Goal: Navigation & Orientation: Go to known website

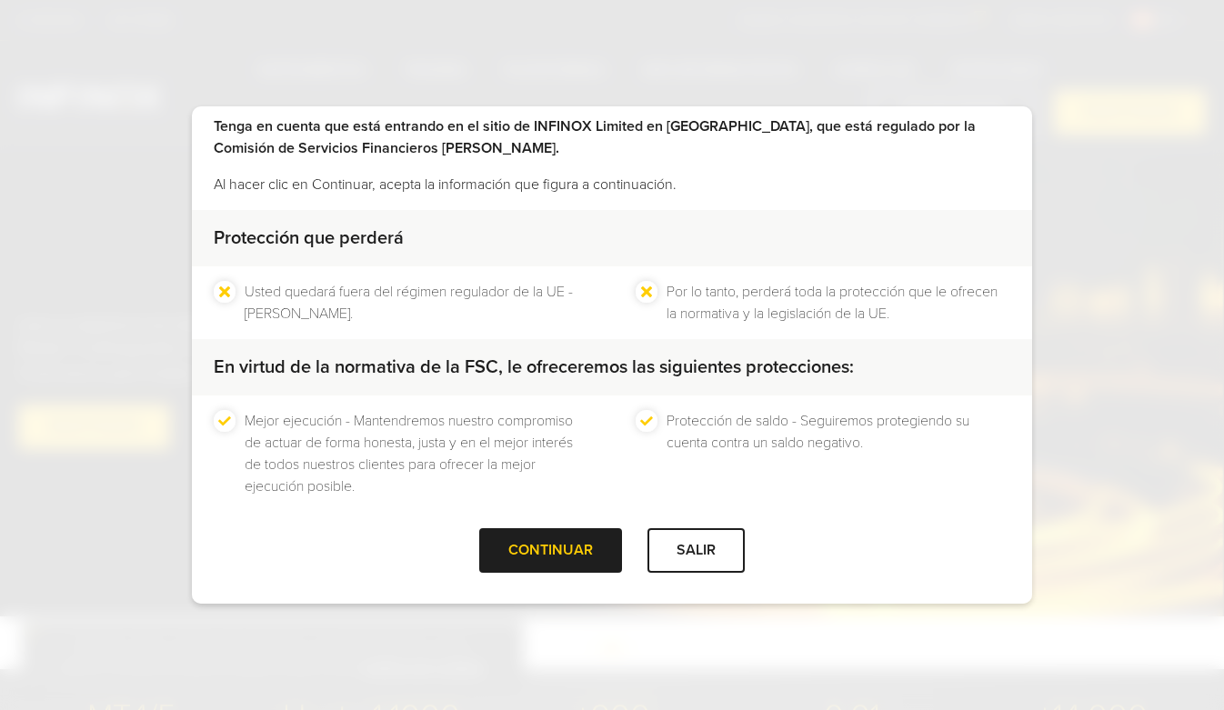
scroll to position [83, 0]
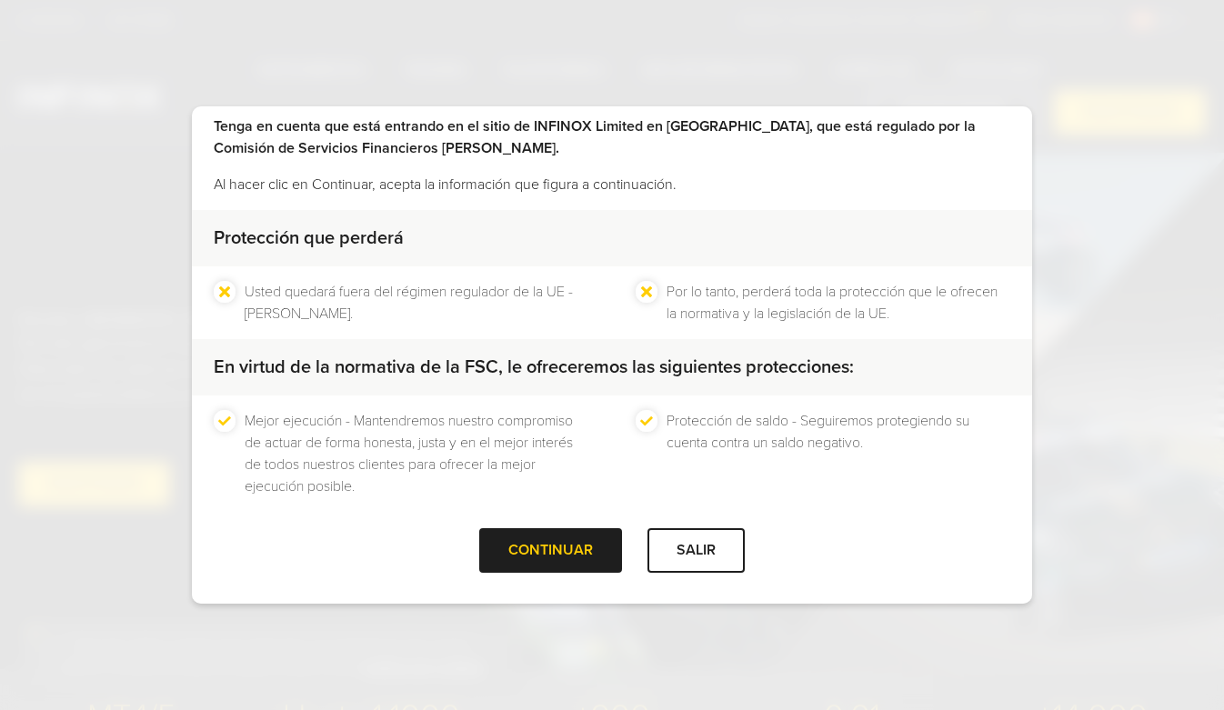
scroll to position [83, 0]
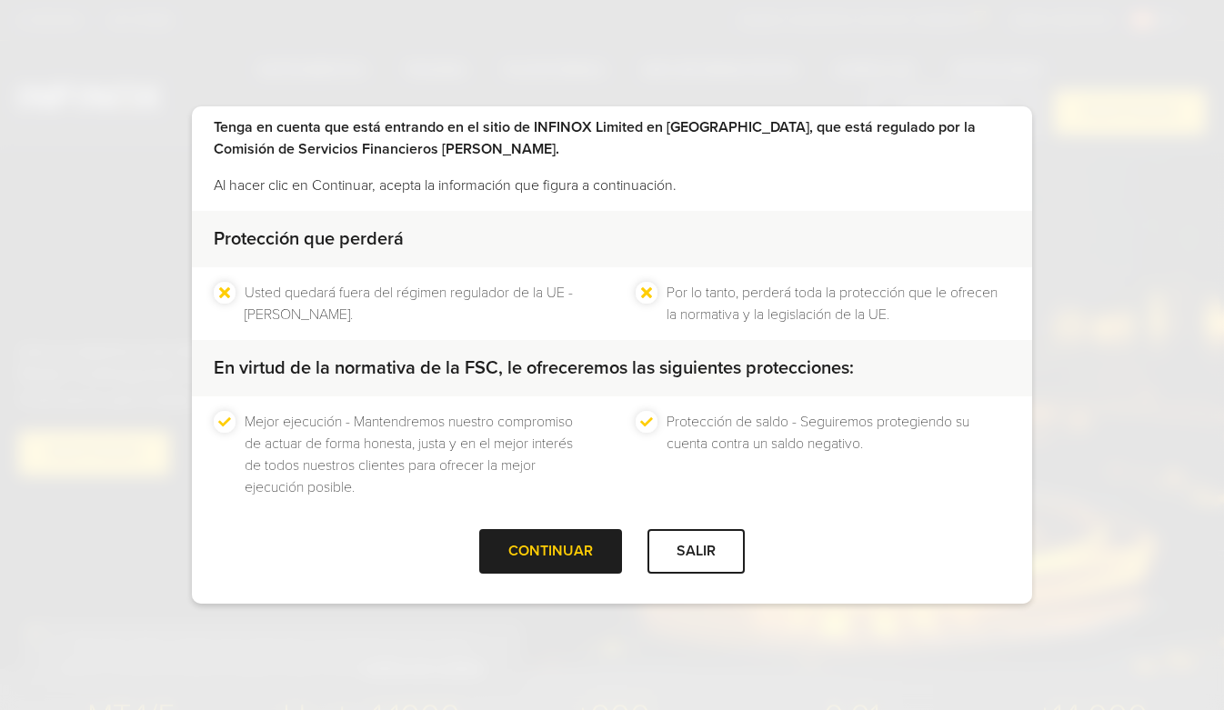
scroll to position [78, 0]
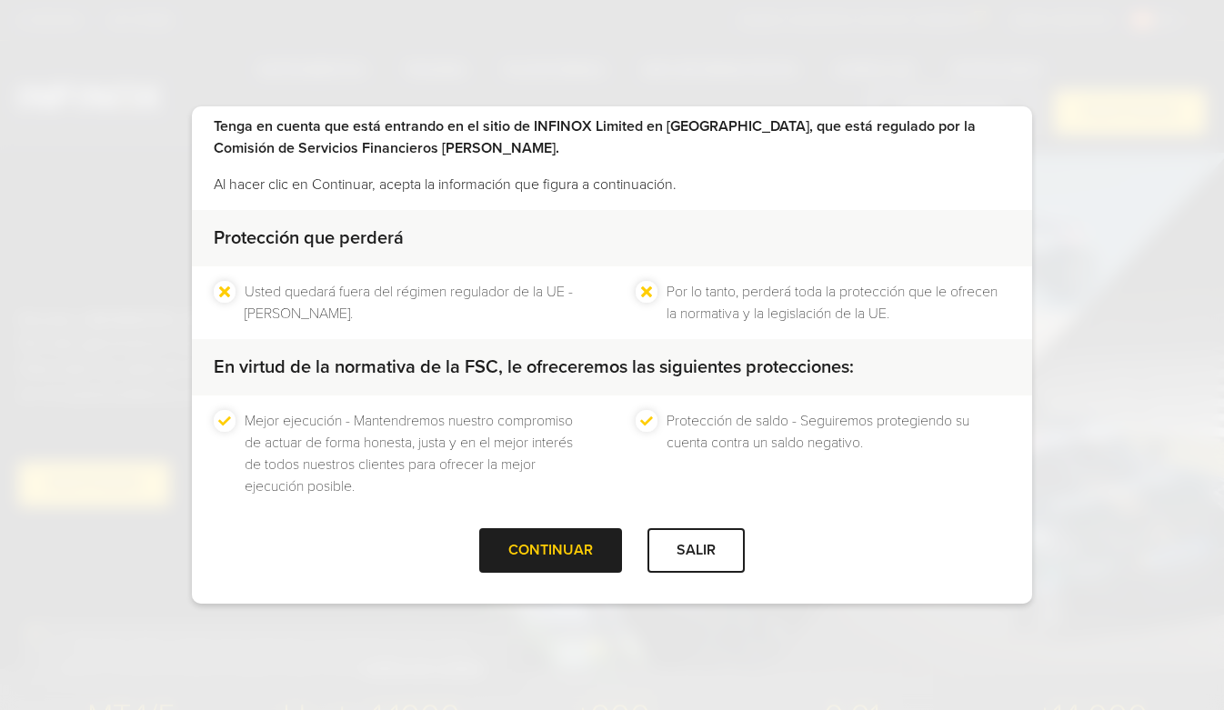
scroll to position [83, 0]
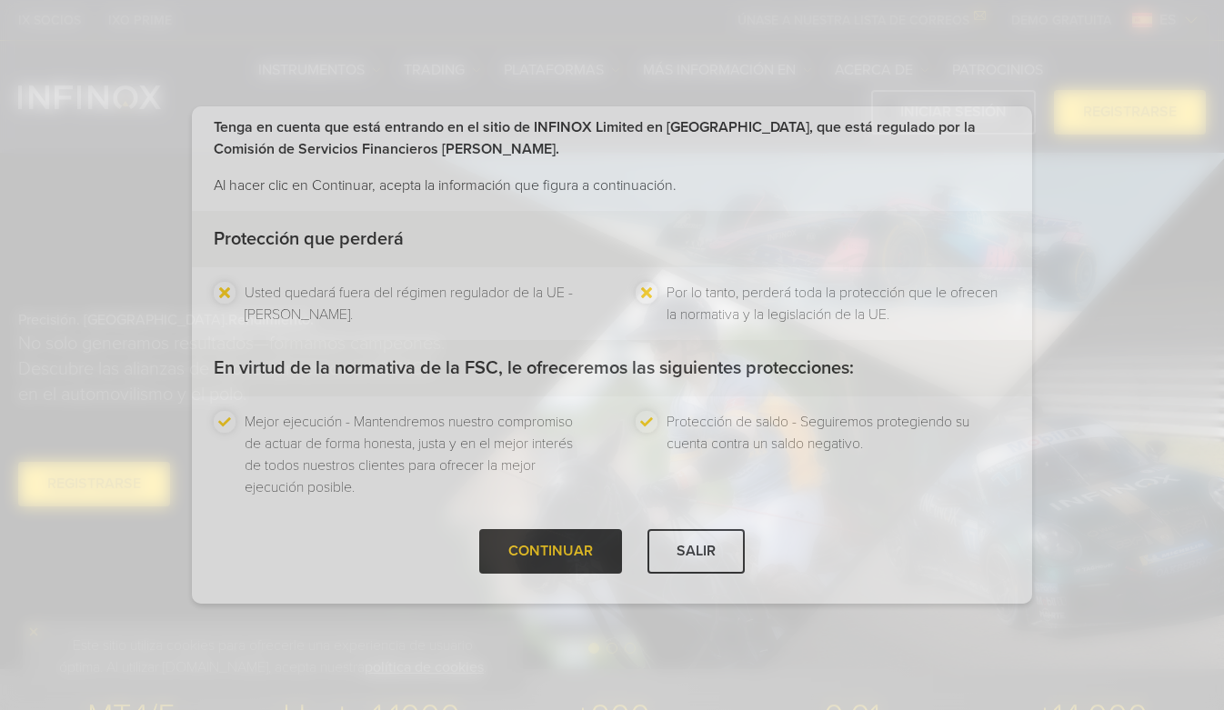
click at [547, 549] on div "CONTINUAR" at bounding box center [550, 551] width 143 height 45
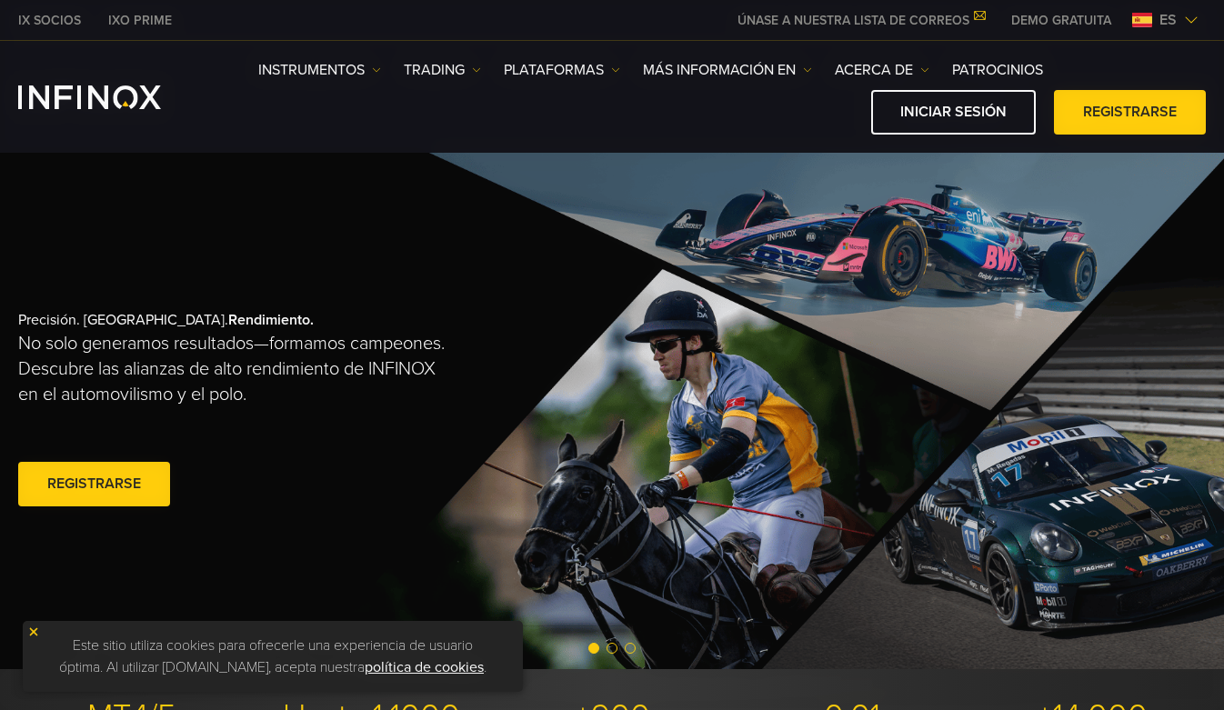
scroll to position [0, 0]
click at [547, 540] on div "Precisión. Pasión. Rendimiento. No solo generamos resultados—formamos campeones…" at bounding box center [285, 411] width 535 height 258
click at [964, 121] on link "Iniciar sesión" at bounding box center [953, 112] width 165 height 45
